Goal: Task Accomplishment & Management: Manage account settings

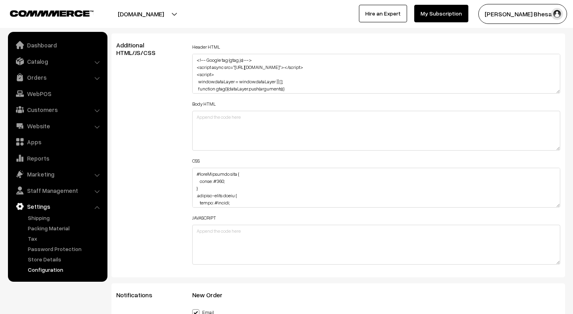
scroll to position [52, 0]
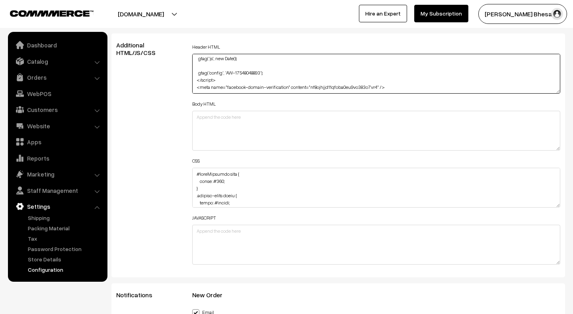
drag, startPoint x: 393, startPoint y: 78, endPoint x: 192, endPoint y: 81, distance: 201.1
click at [192, 81] on textarea "<!-- Google tag (gtag.js) --> <script async src="https://www.googletagmanager.c…" at bounding box center [376, 74] width 368 height 40
drag, startPoint x: 195, startPoint y: 78, endPoint x: 251, endPoint y: 82, distance: 56.6
click at [251, 82] on textarea "<!-- Google tag (gtag.js) --> <script async src="https://www.googletagmanager.c…" at bounding box center [376, 74] width 368 height 40
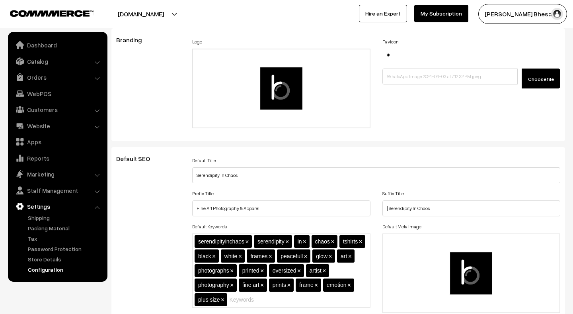
scroll to position [0, 0]
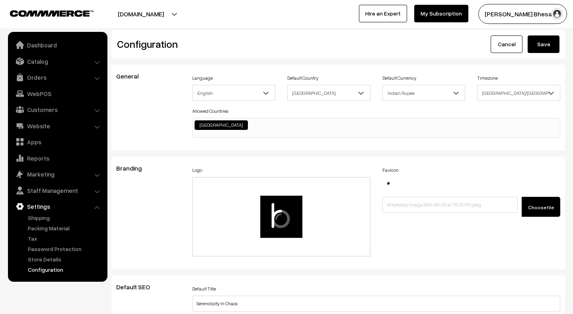
type textarea "<!-- Google tag (gtag.js) --> <script async src="https://www.googletagmanager.c…"
click at [548, 43] on button "Save" at bounding box center [544, 44] width 32 height 18
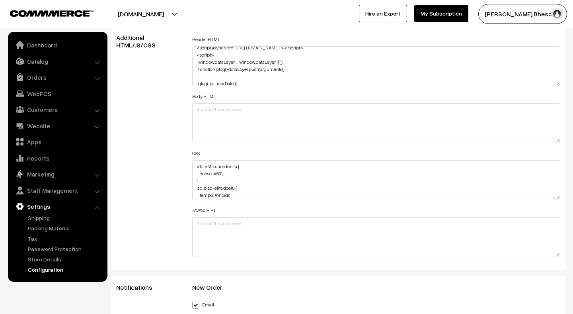
scroll to position [45, 0]
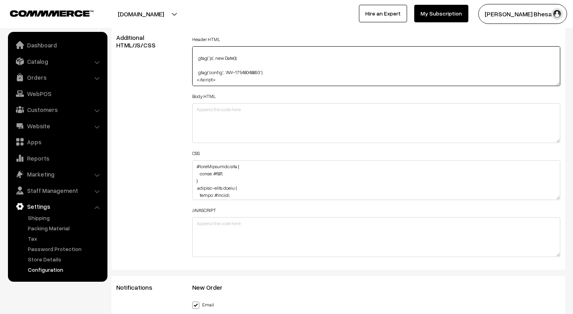
click at [239, 72] on textarea "<!-- Google tag (gtag.js) --> <script async src="https://www.googletagmanager.c…" at bounding box center [376, 66] width 368 height 40
paste textarea "<meta name="facebook-domain-verification" content="pbd4ucg87gny2j0gxi1a0ft9vj2a…"
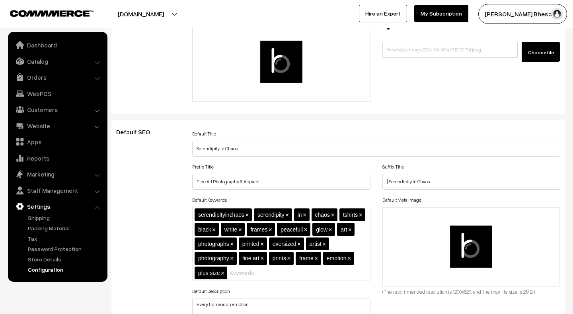
scroll to position [0, 0]
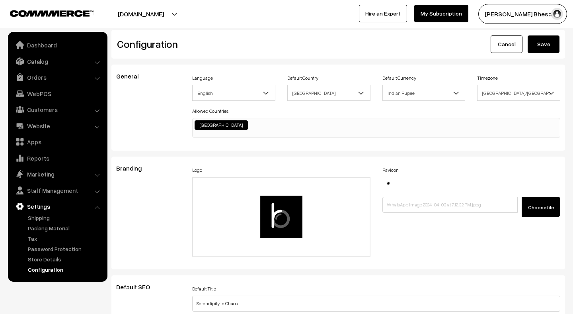
type textarea "<!-- Google tag (gtag.js) --> <script async src="[URL][DOMAIN_NAME]"></script> …"
click at [544, 48] on button "Save" at bounding box center [544, 44] width 32 height 18
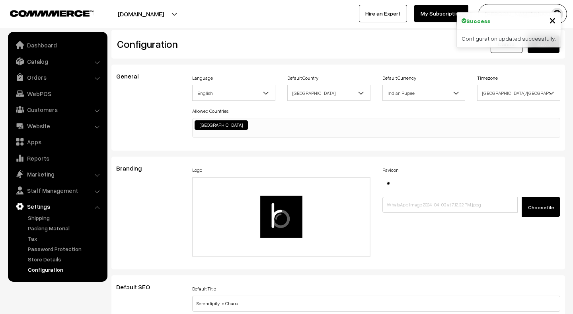
scroll to position [622, 0]
